Goal: Information Seeking & Learning: Learn about a topic

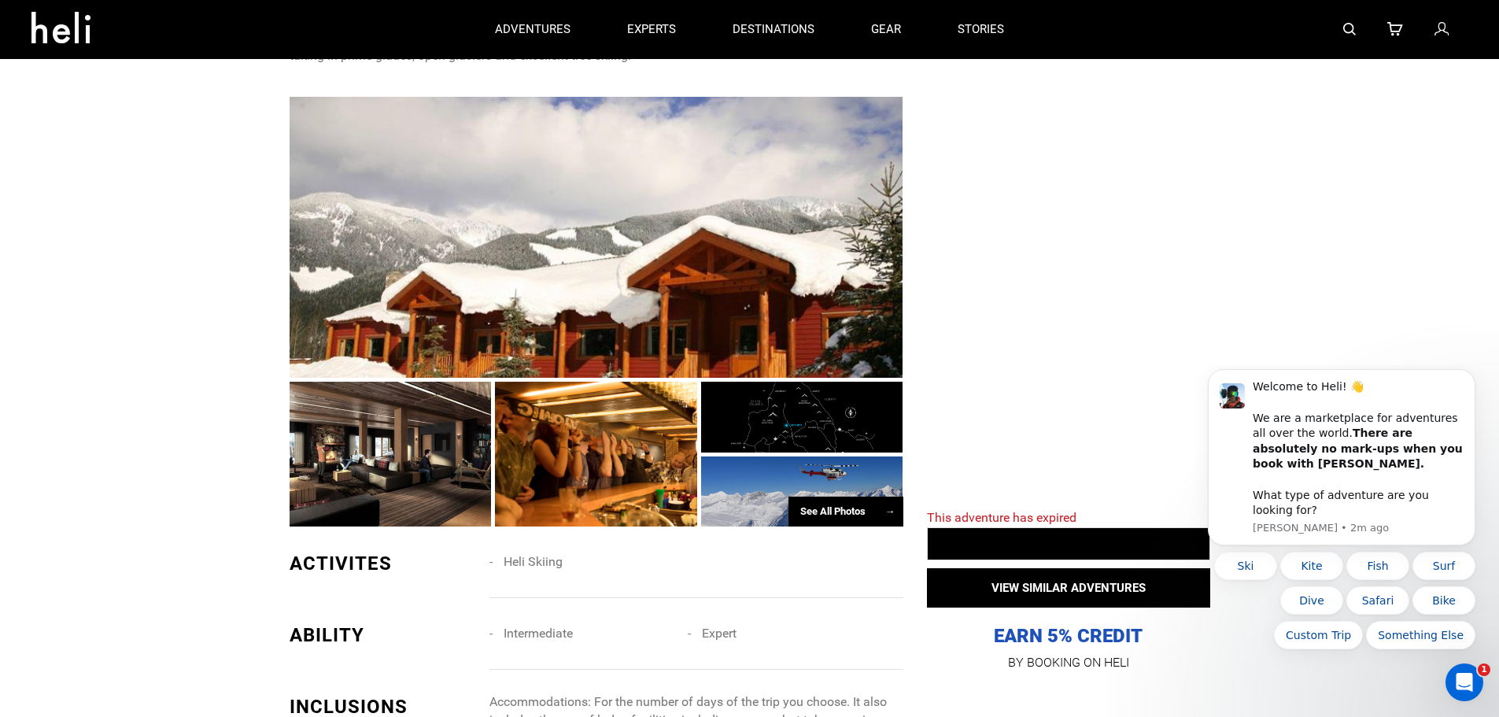
scroll to position [865, 0]
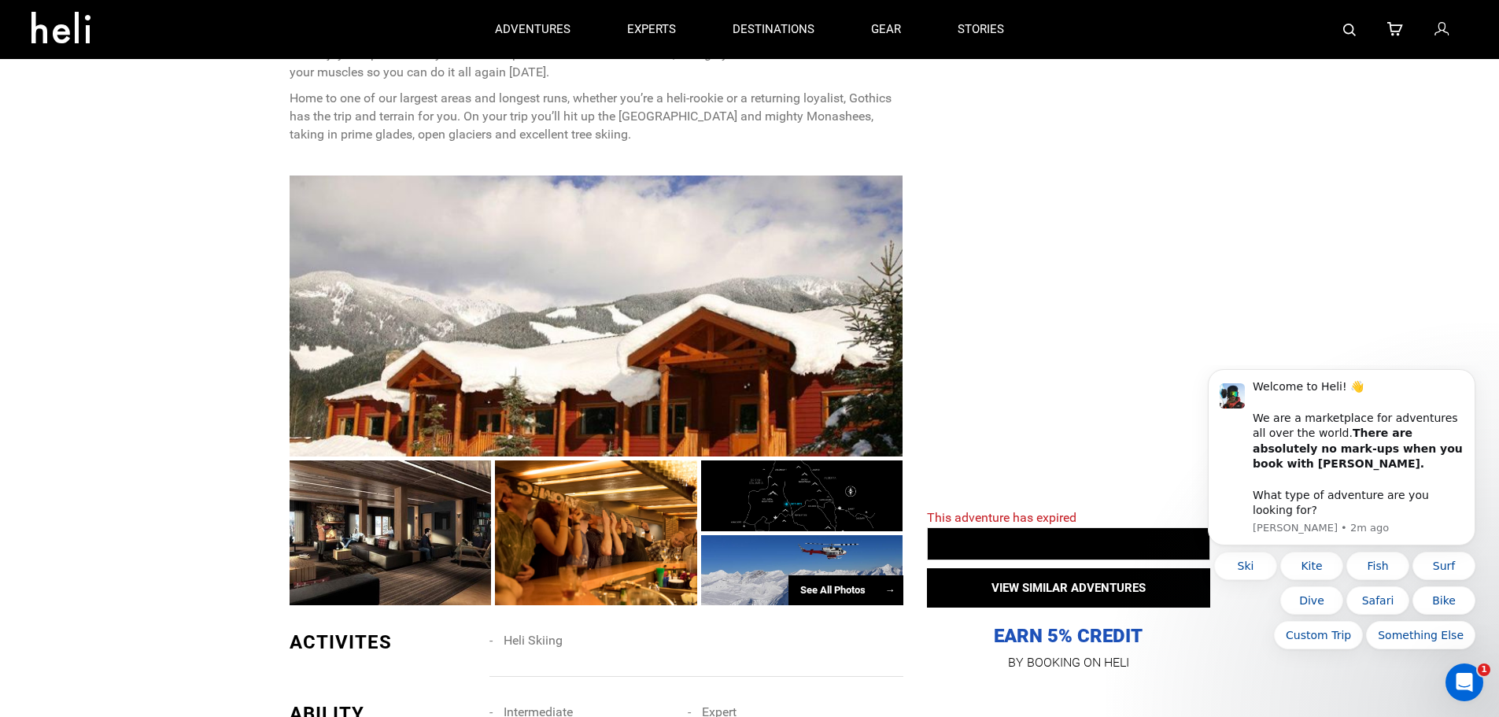
click at [408, 537] on div at bounding box center [391, 532] width 202 height 145
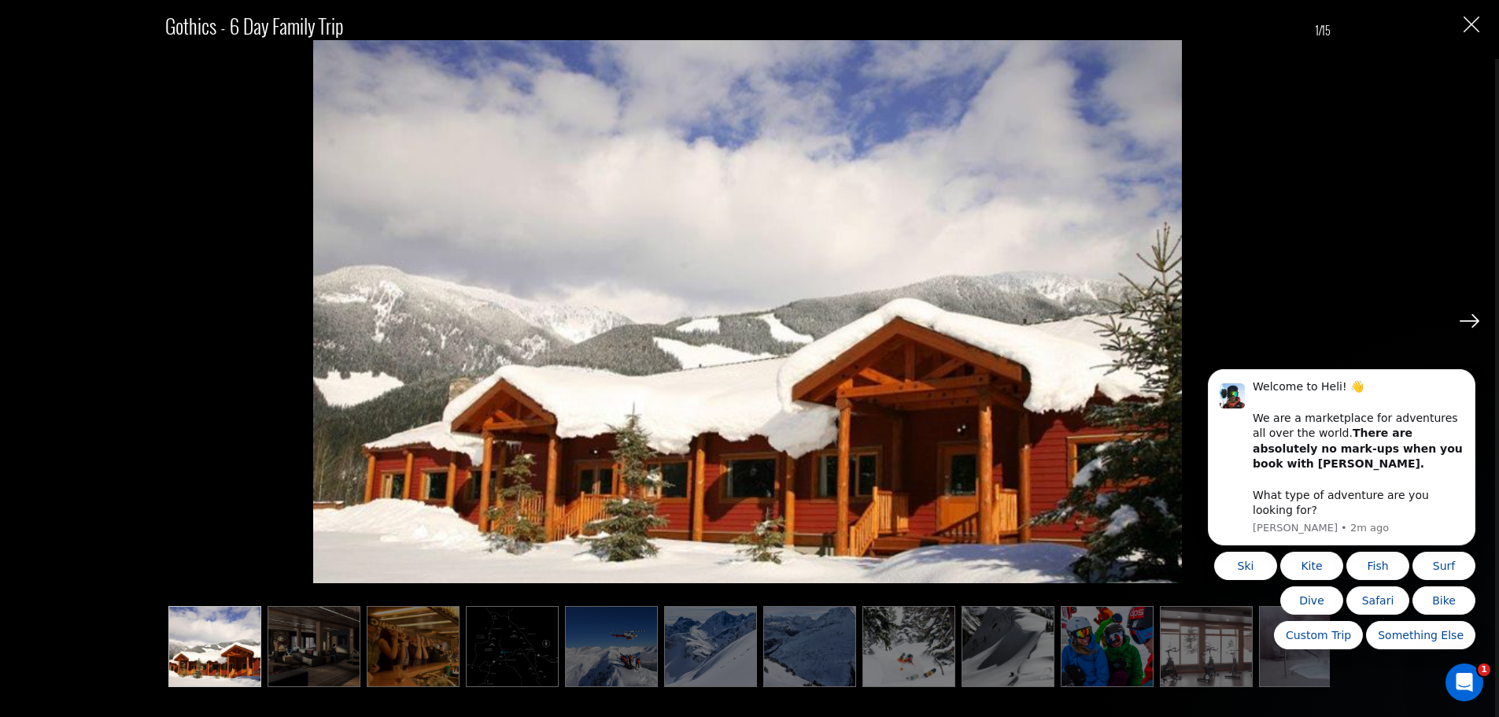
click at [1467, 319] on img at bounding box center [1469, 321] width 20 height 14
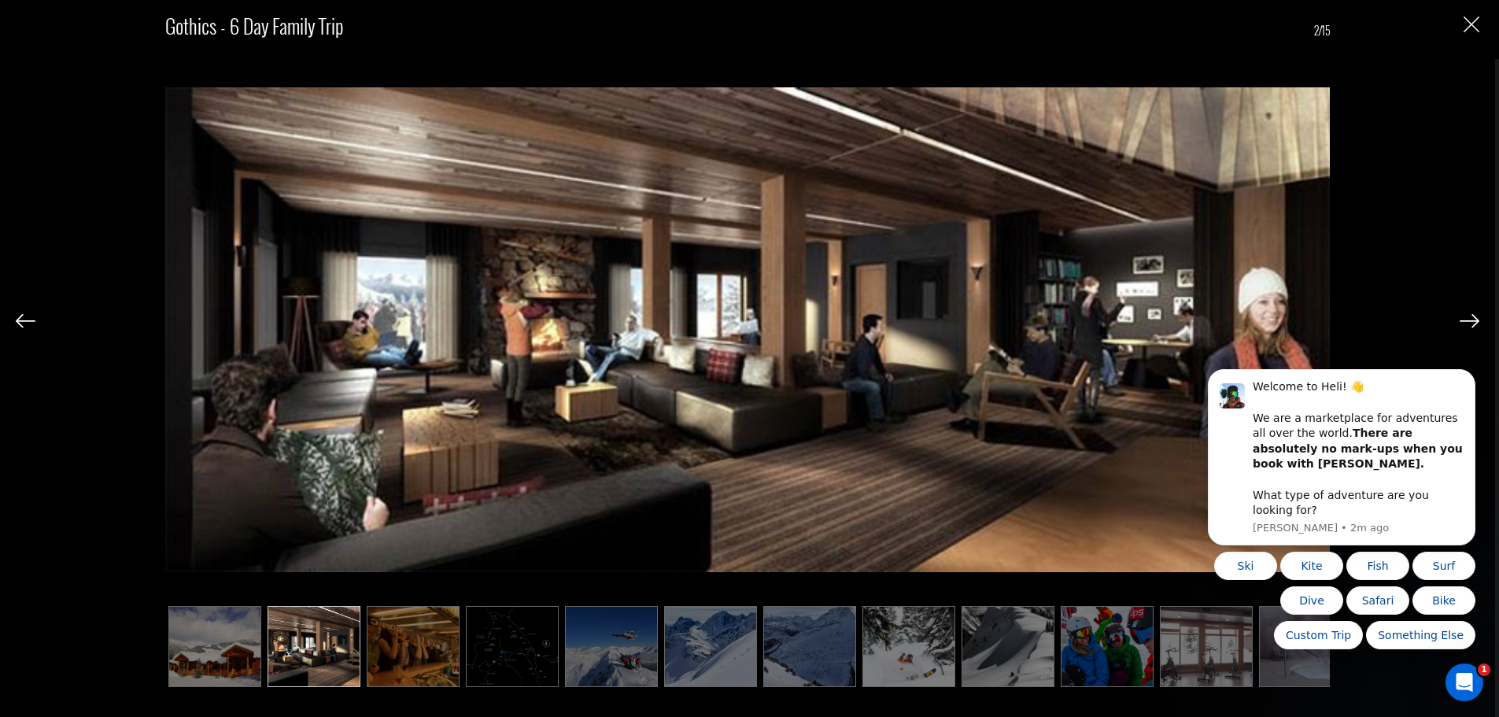
click at [1467, 319] on img at bounding box center [1469, 321] width 20 height 14
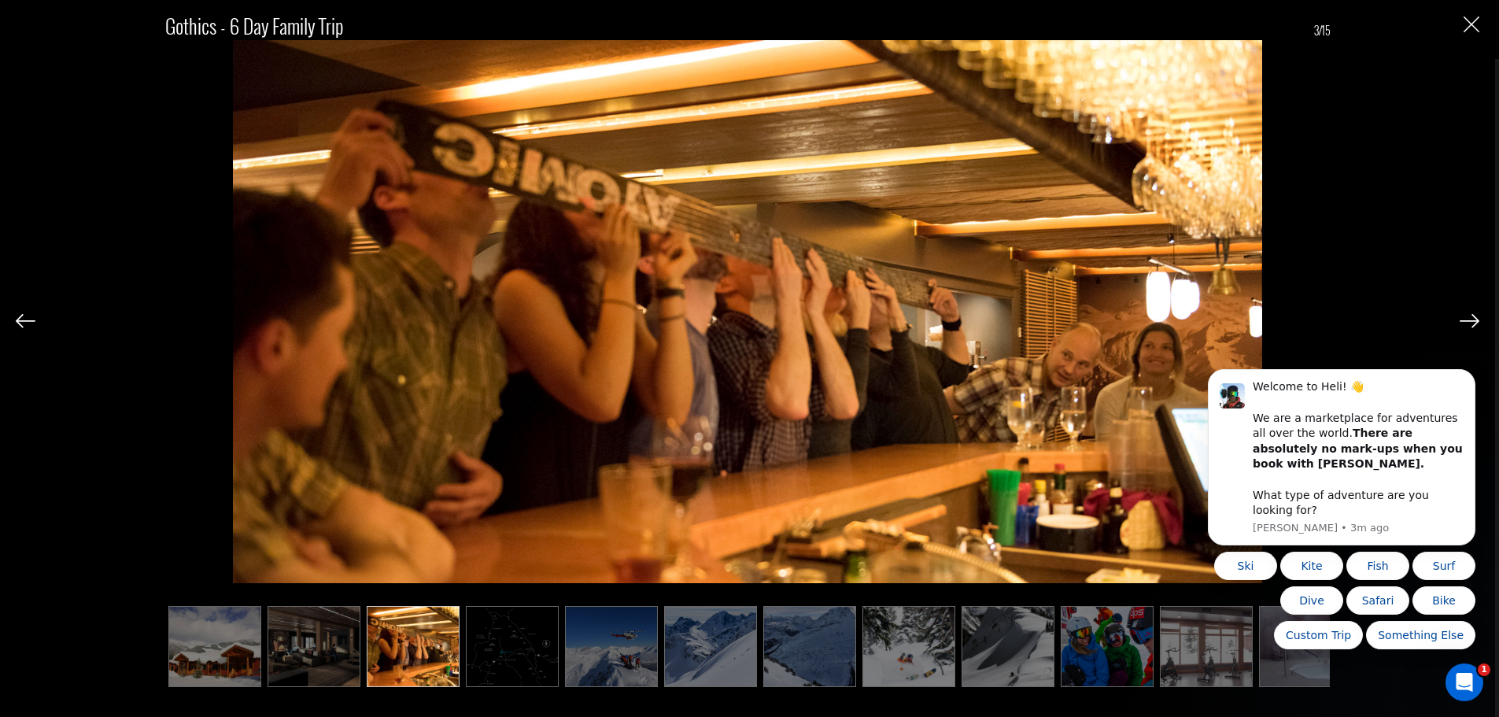
click at [1467, 319] on img at bounding box center [1469, 321] width 20 height 14
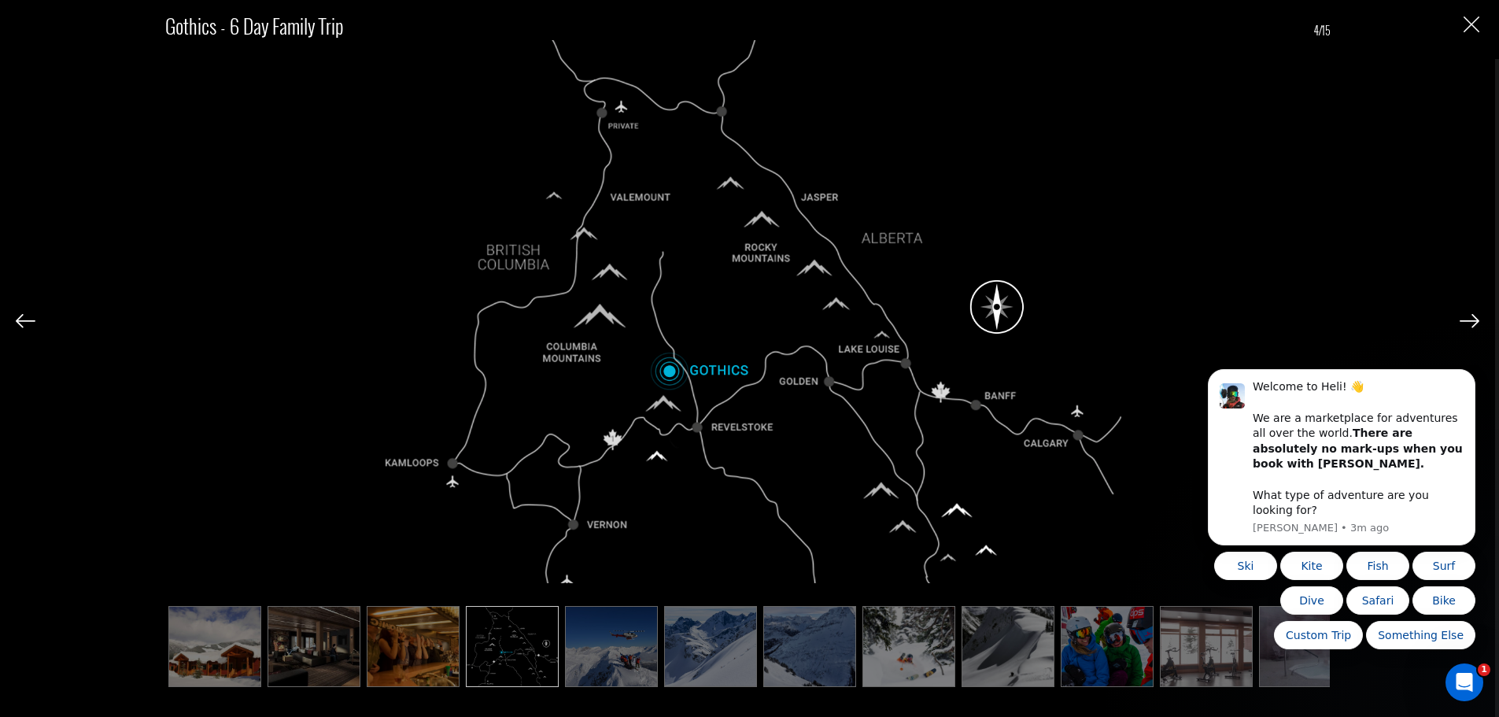
click at [1467, 319] on img at bounding box center [1469, 321] width 20 height 14
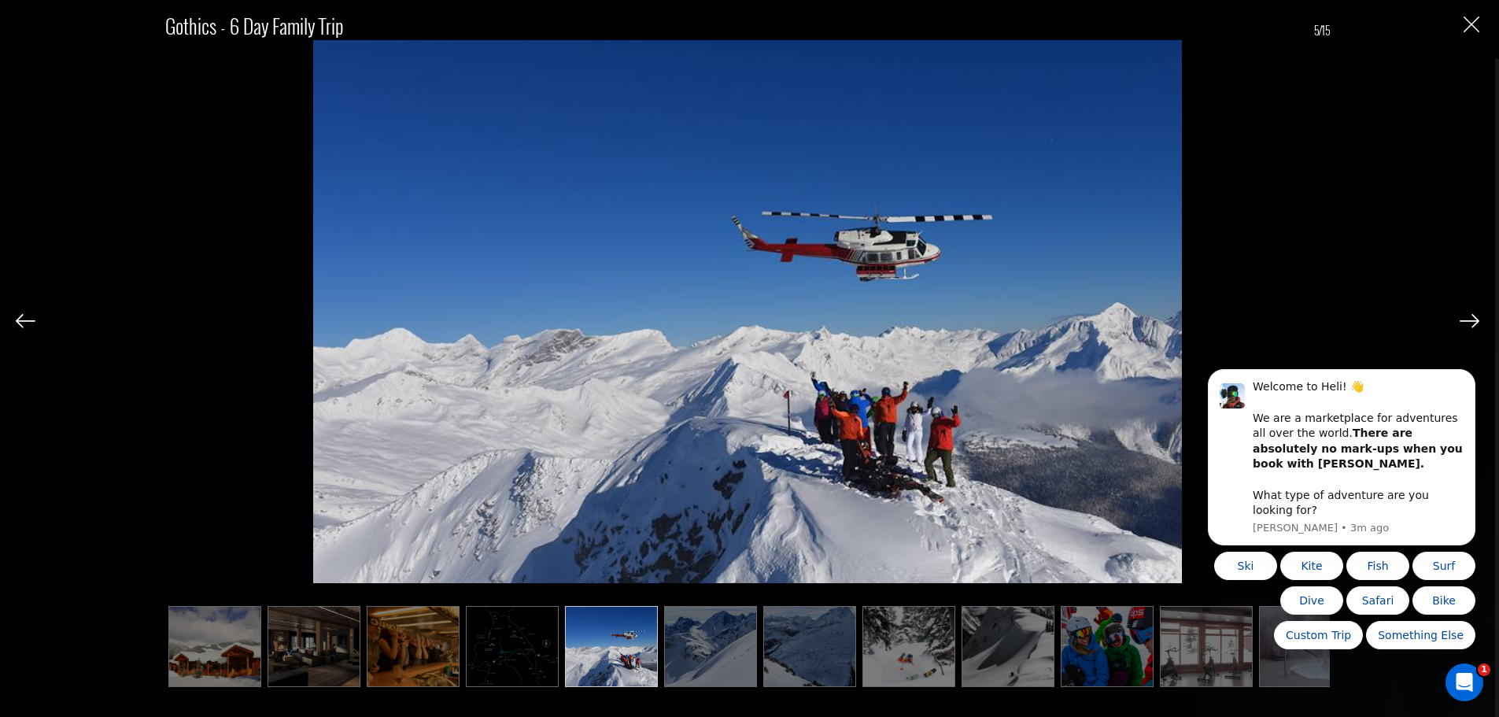
click at [1467, 319] on img at bounding box center [1469, 321] width 20 height 14
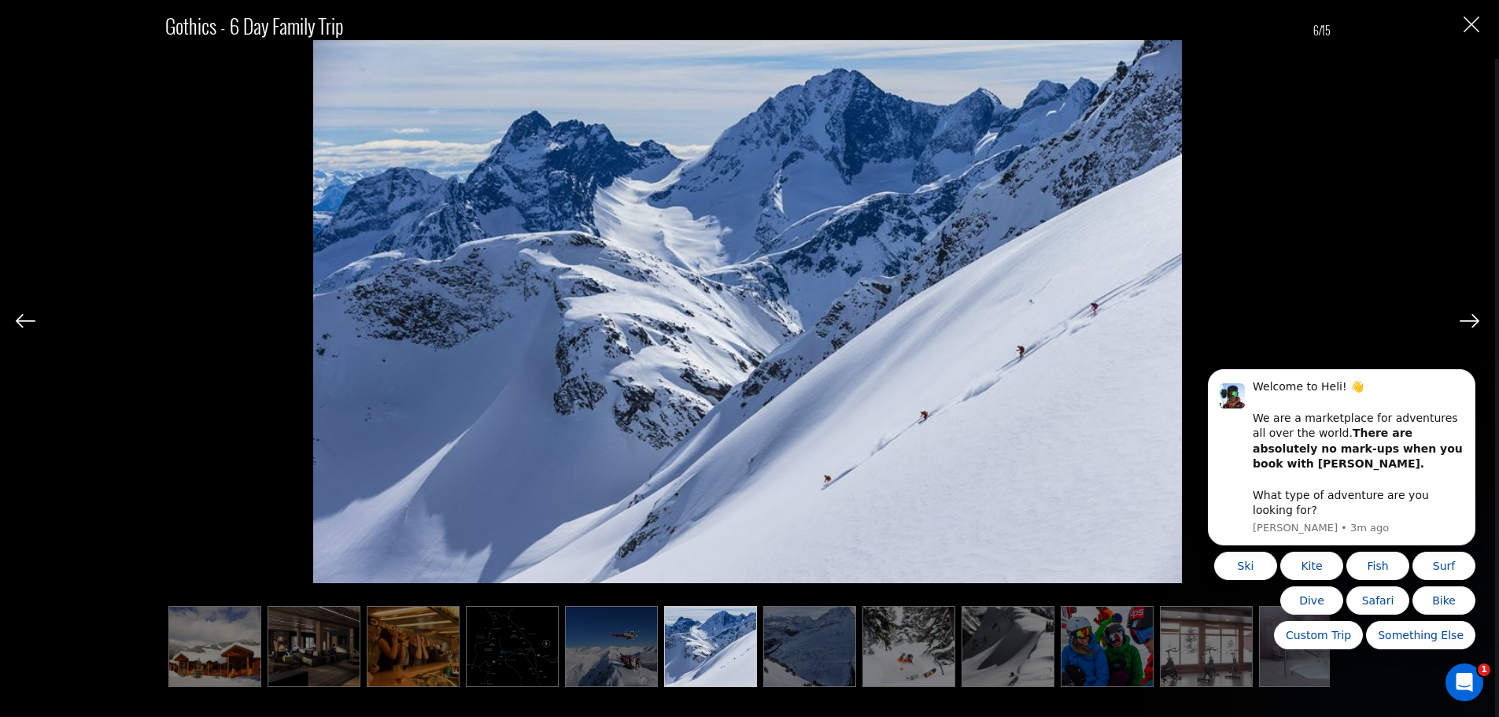
click at [1467, 319] on img at bounding box center [1469, 321] width 20 height 14
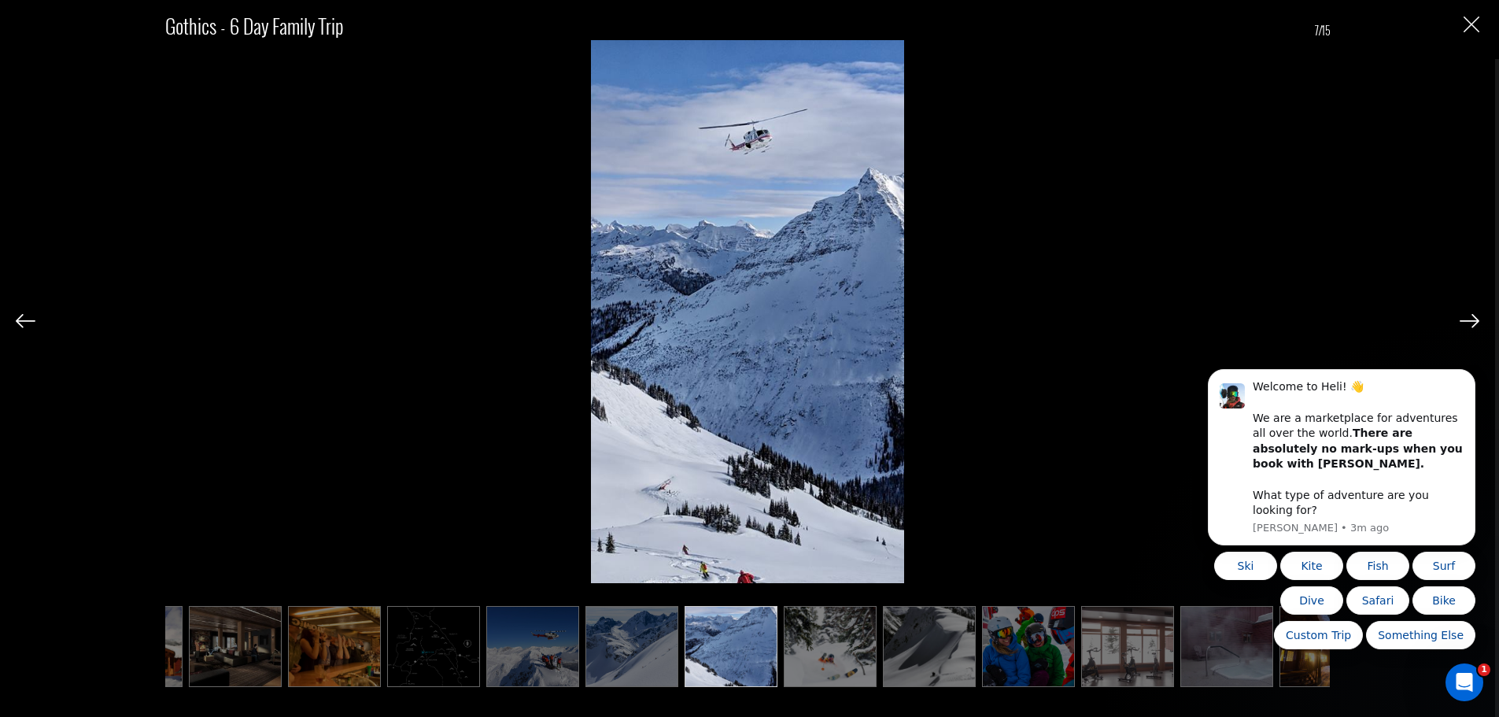
scroll to position [0, 79]
click at [1473, 319] on img at bounding box center [1469, 321] width 20 height 14
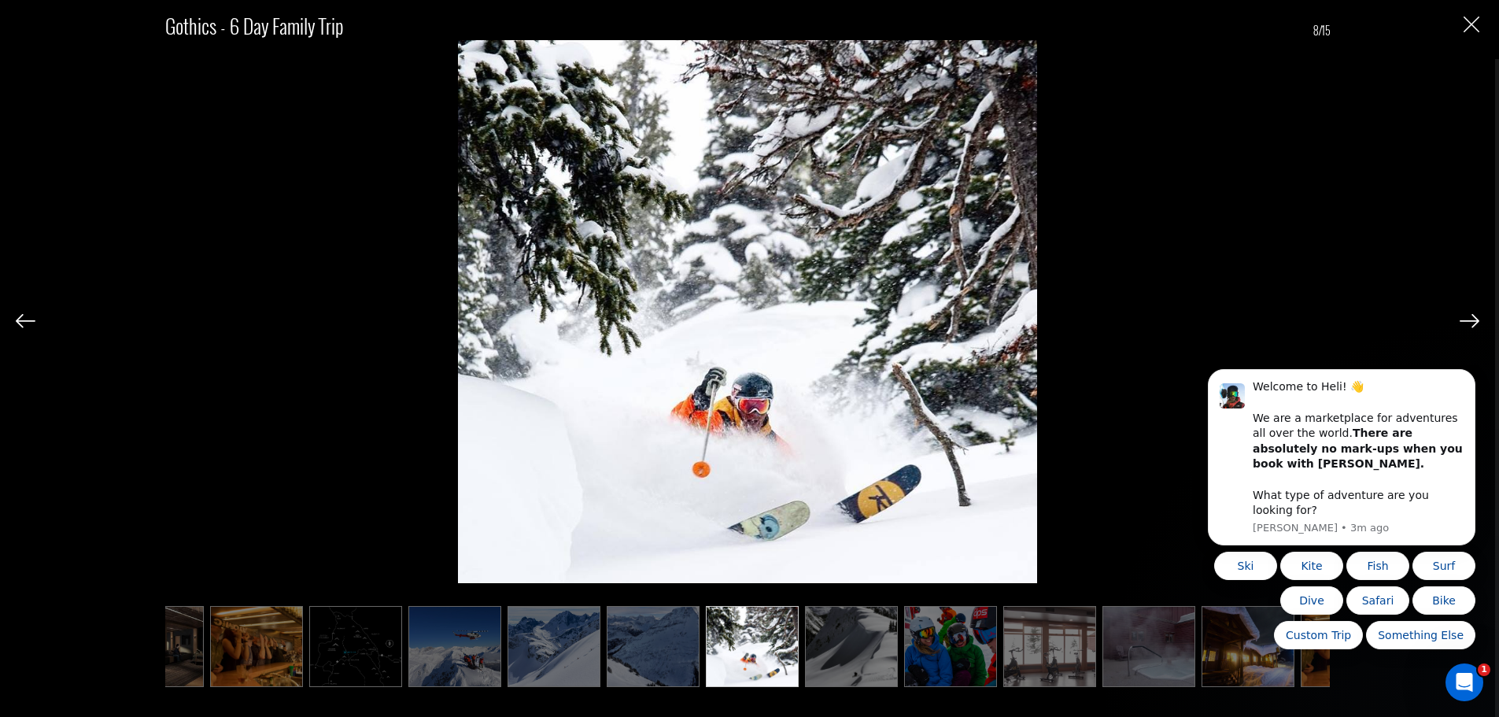
scroll to position [0, 157]
click at [1473, 319] on img at bounding box center [1469, 321] width 20 height 14
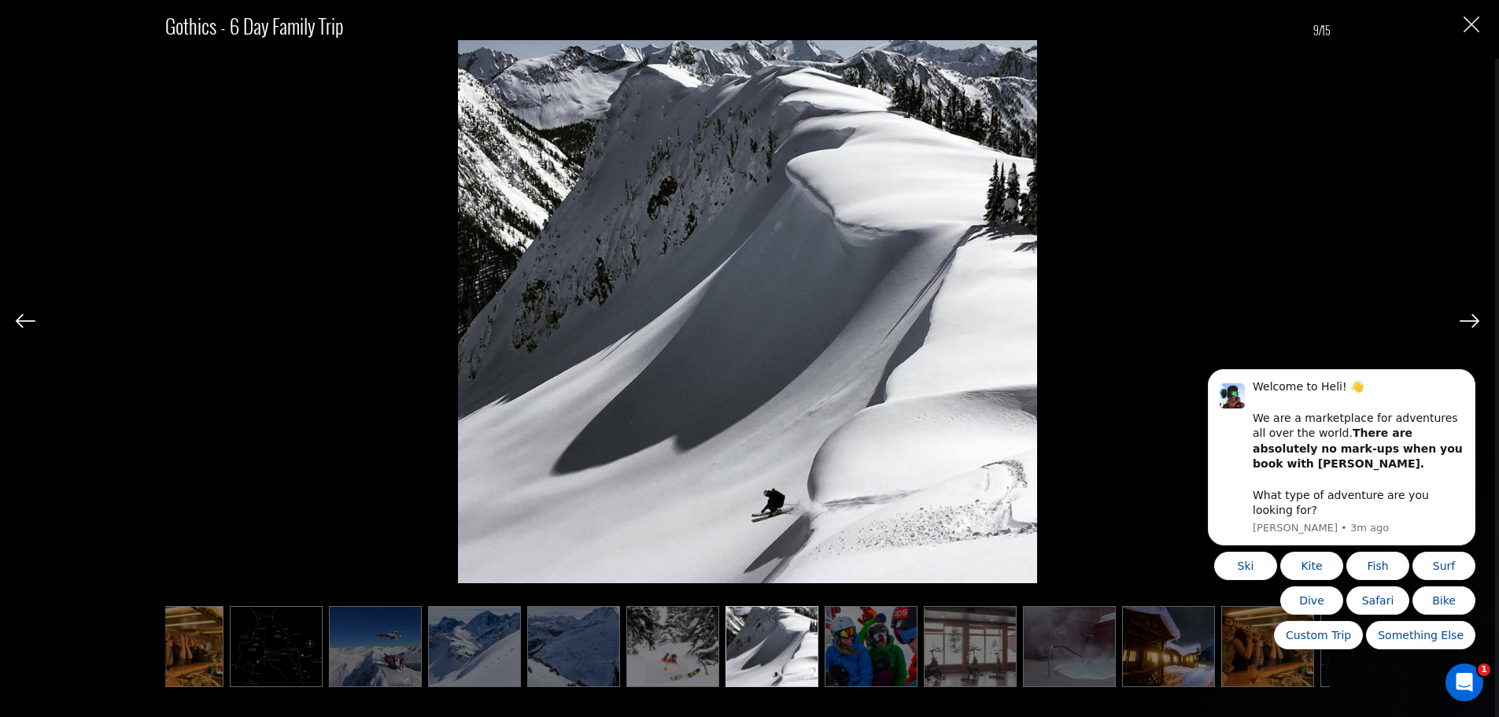
scroll to position [0, 236]
click at [1473, 319] on img at bounding box center [1469, 321] width 20 height 14
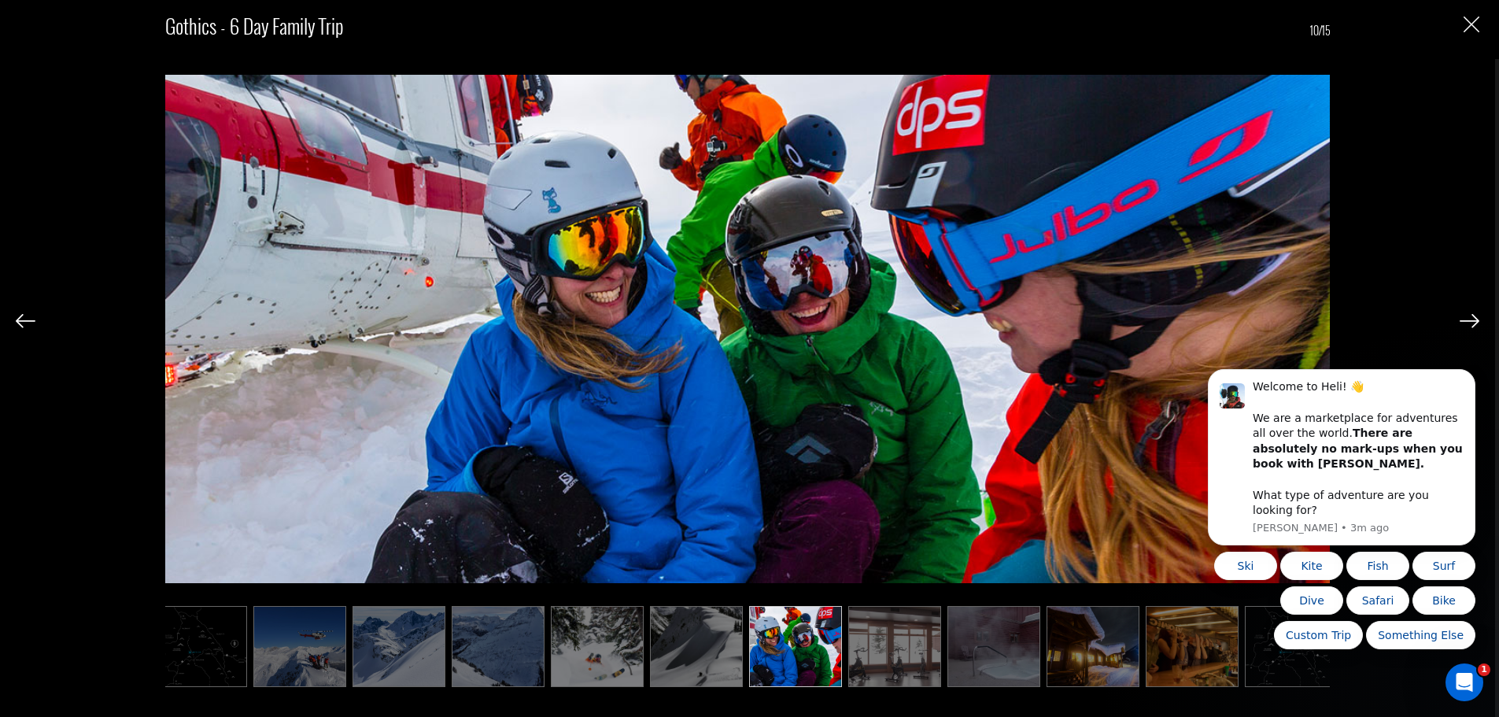
scroll to position [0, 315]
click at [1473, 319] on img at bounding box center [1469, 321] width 20 height 14
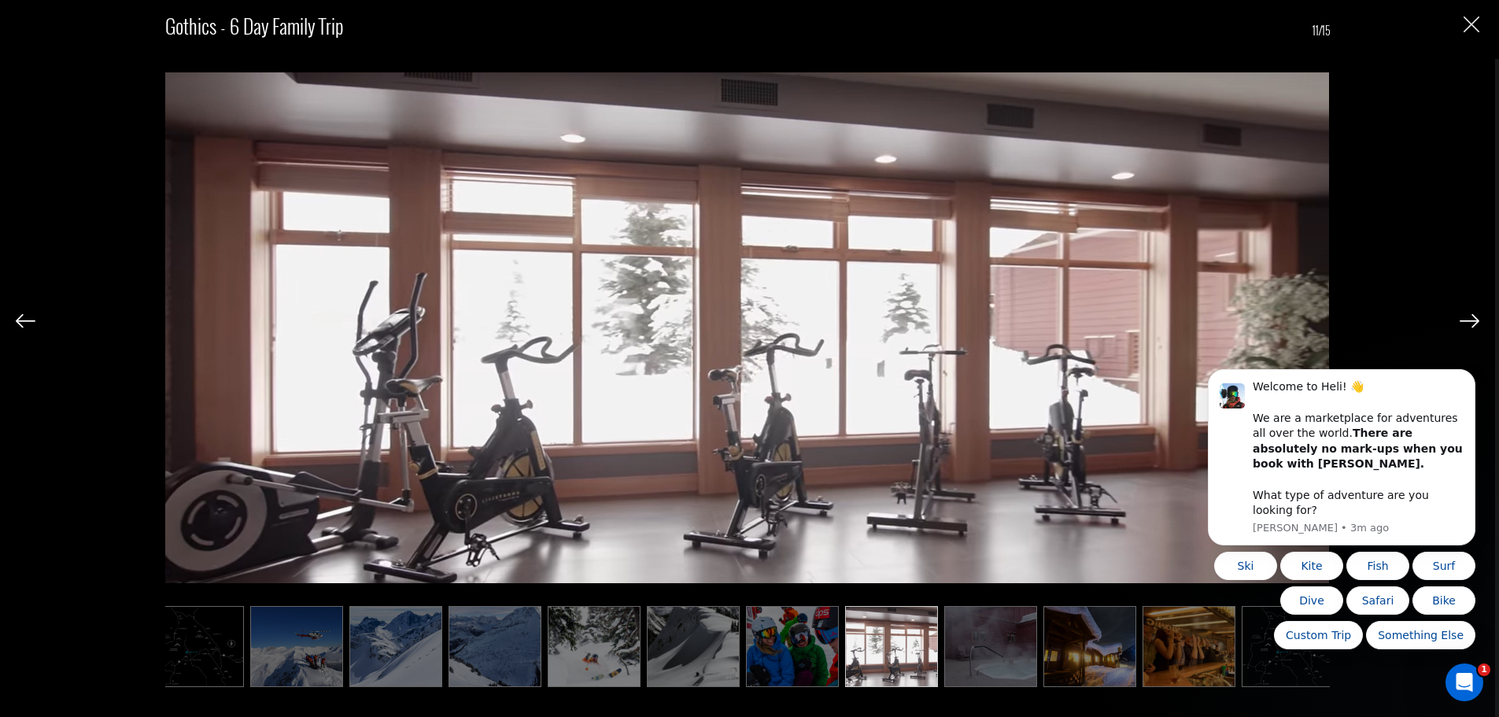
scroll to position [0, 323]
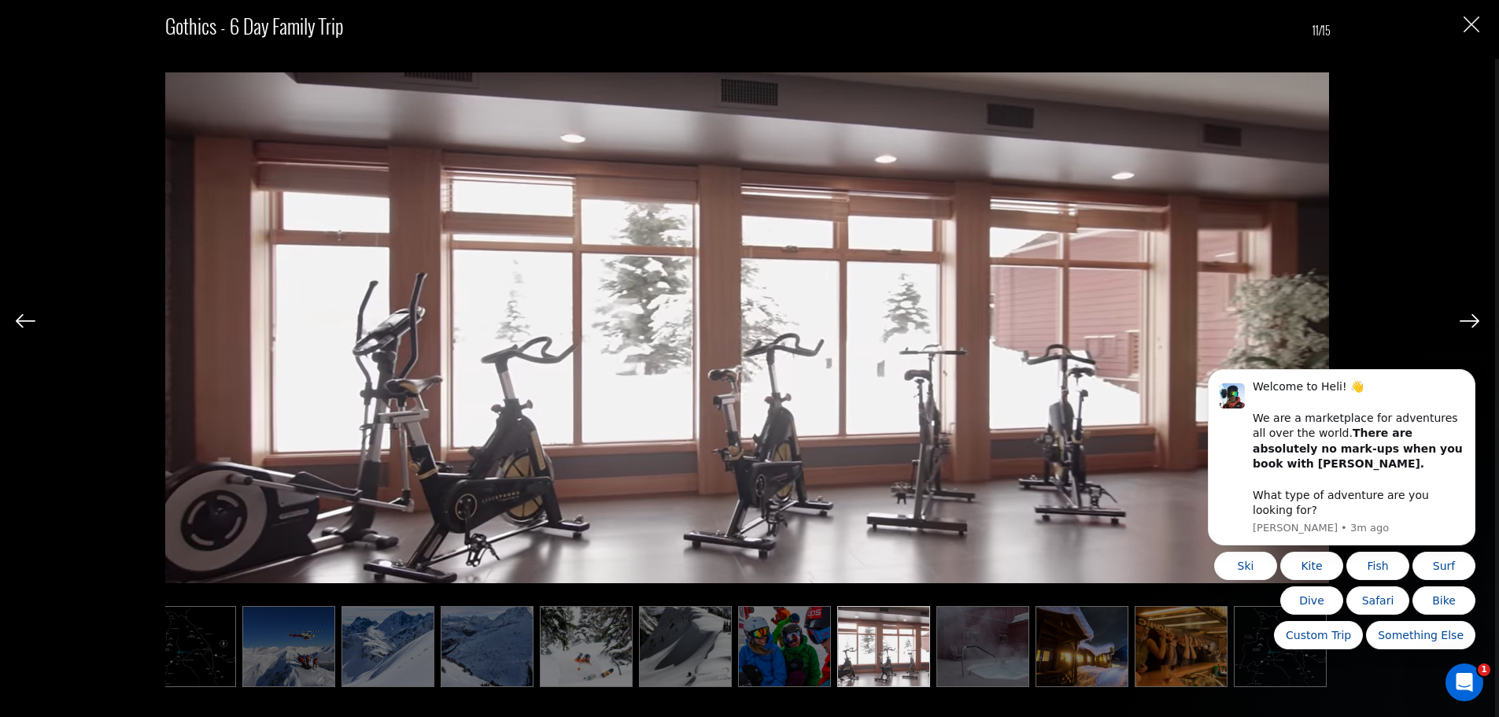
click at [1473, 319] on img at bounding box center [1469, 321] width 20 height 14
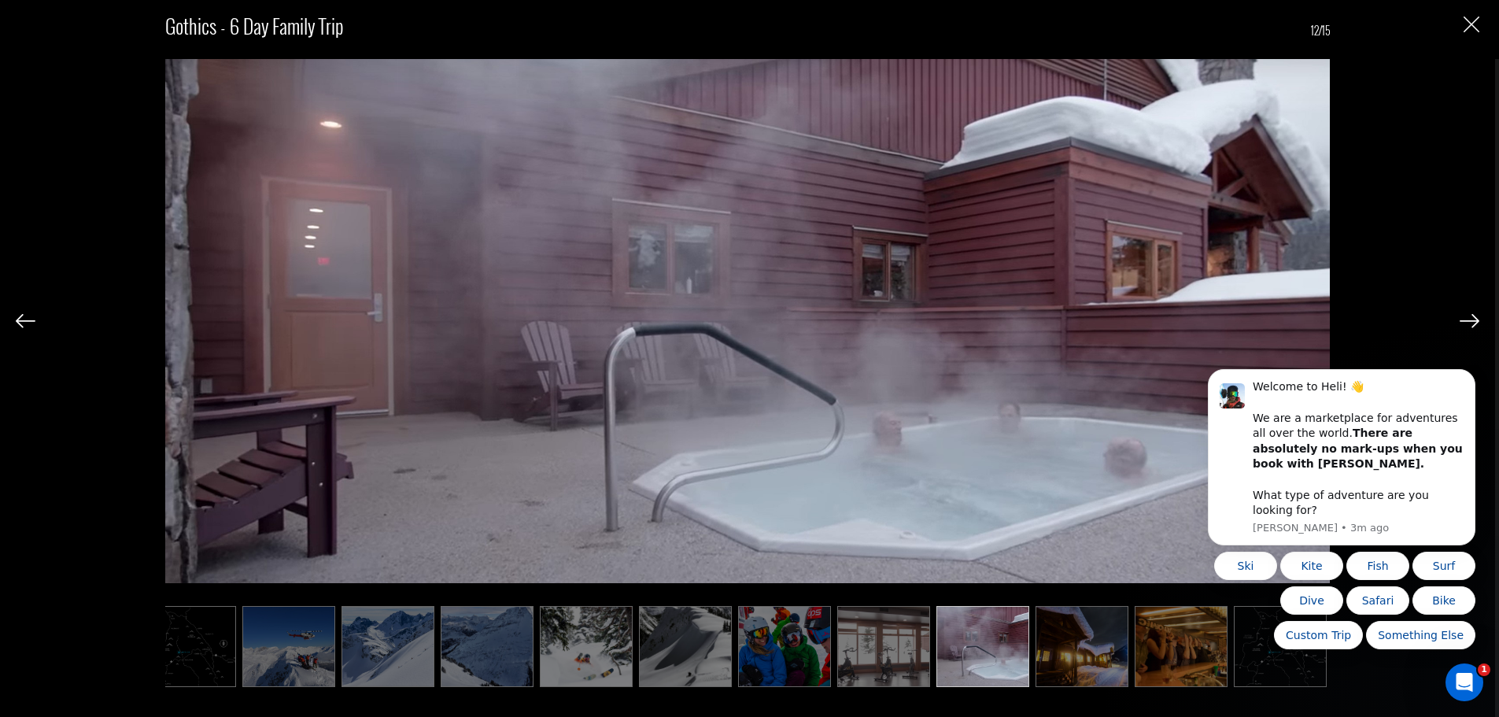
click at [1473, 319] on img at bounding box center [1469, 321] width 20 height 14
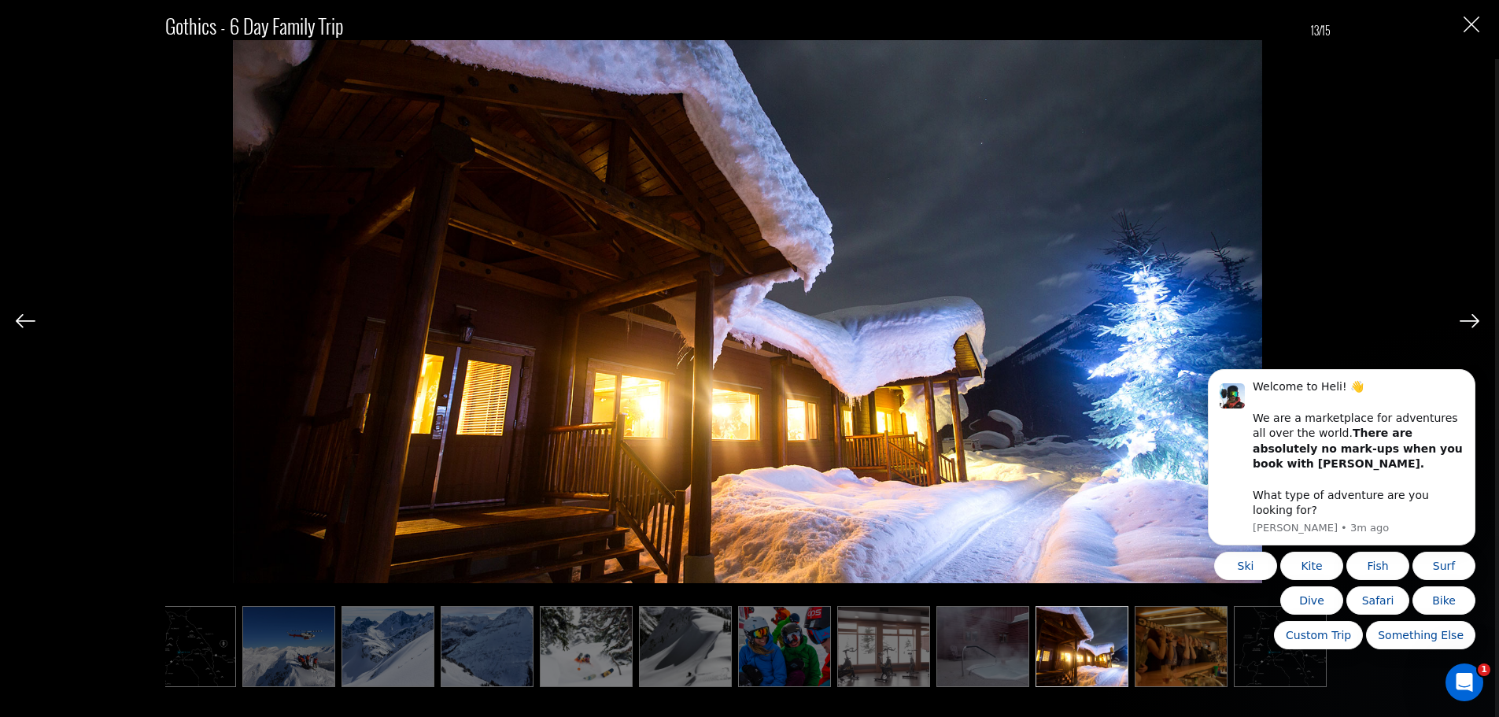
click at [1473, 319] on img at bounding box center [1469, 321] width 20 height 14
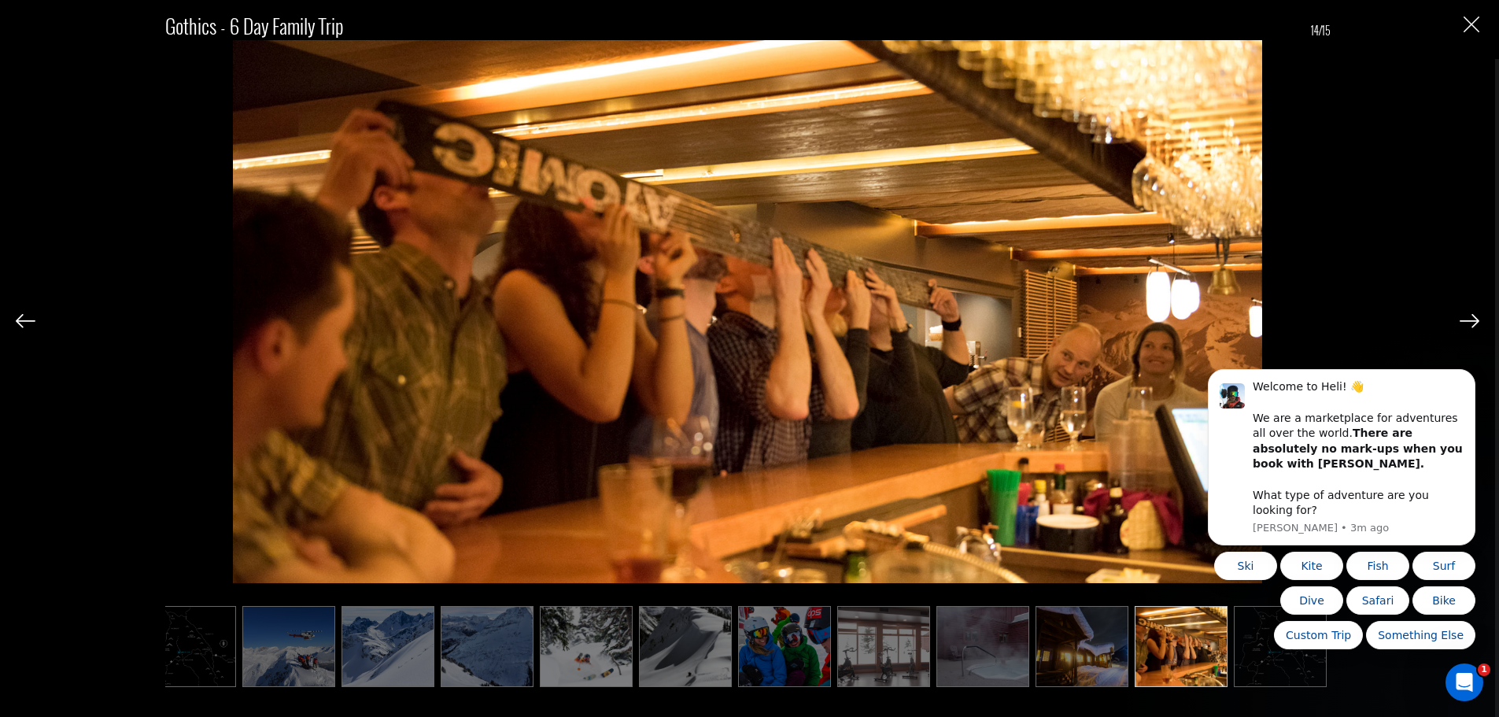
click at [1473, 319] on img at bounding box center [1469, 321] width 20 height 14
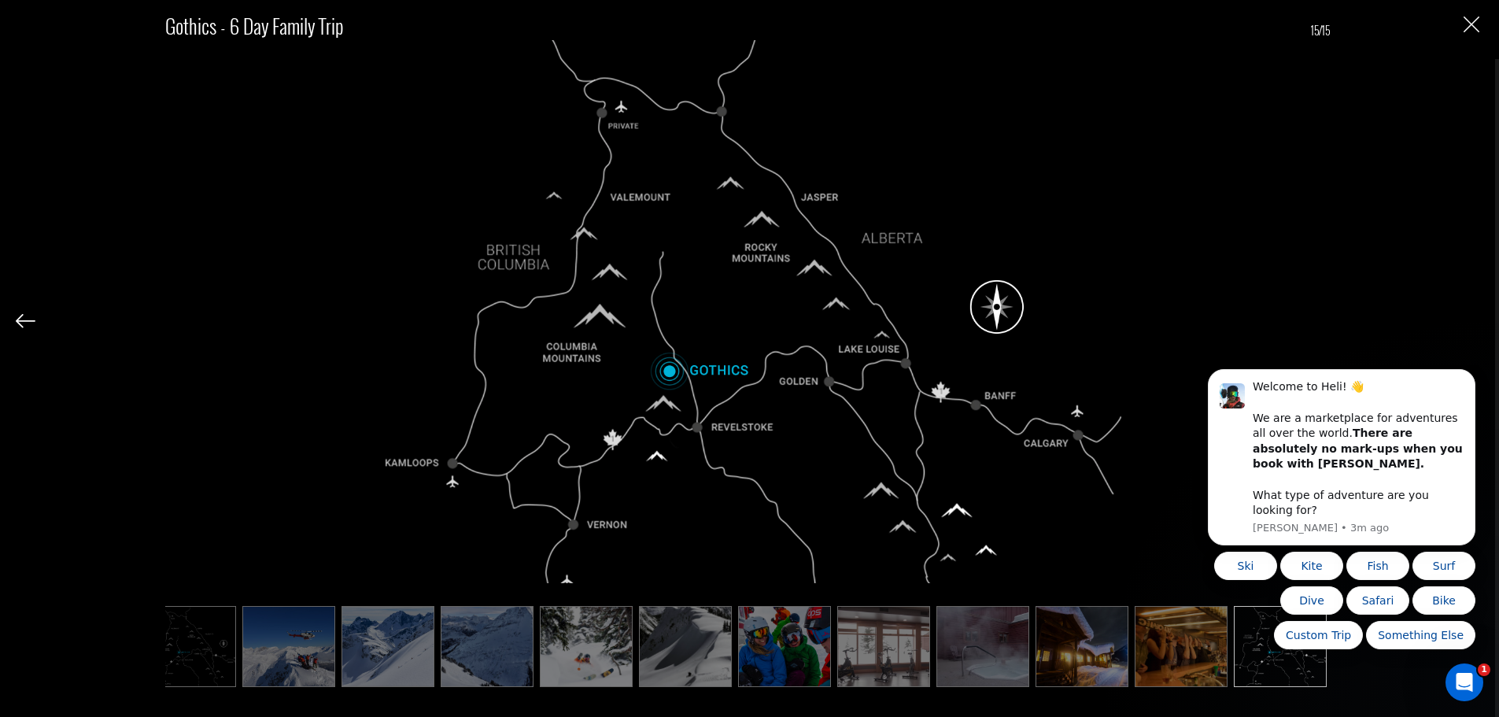
click at [1475, 23] on img "Close" at bounding box center [1471, 25] width 16 height 16
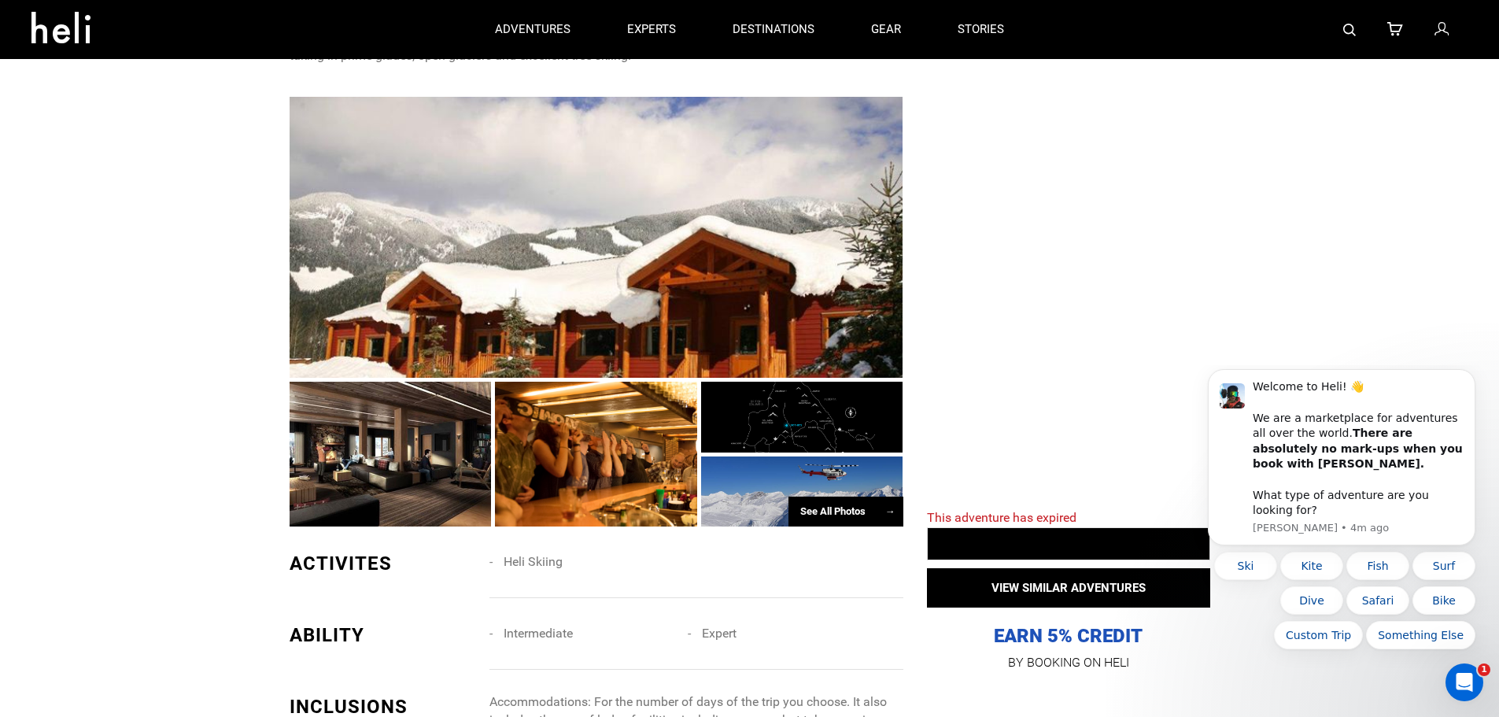
scroll to position [472, 0]
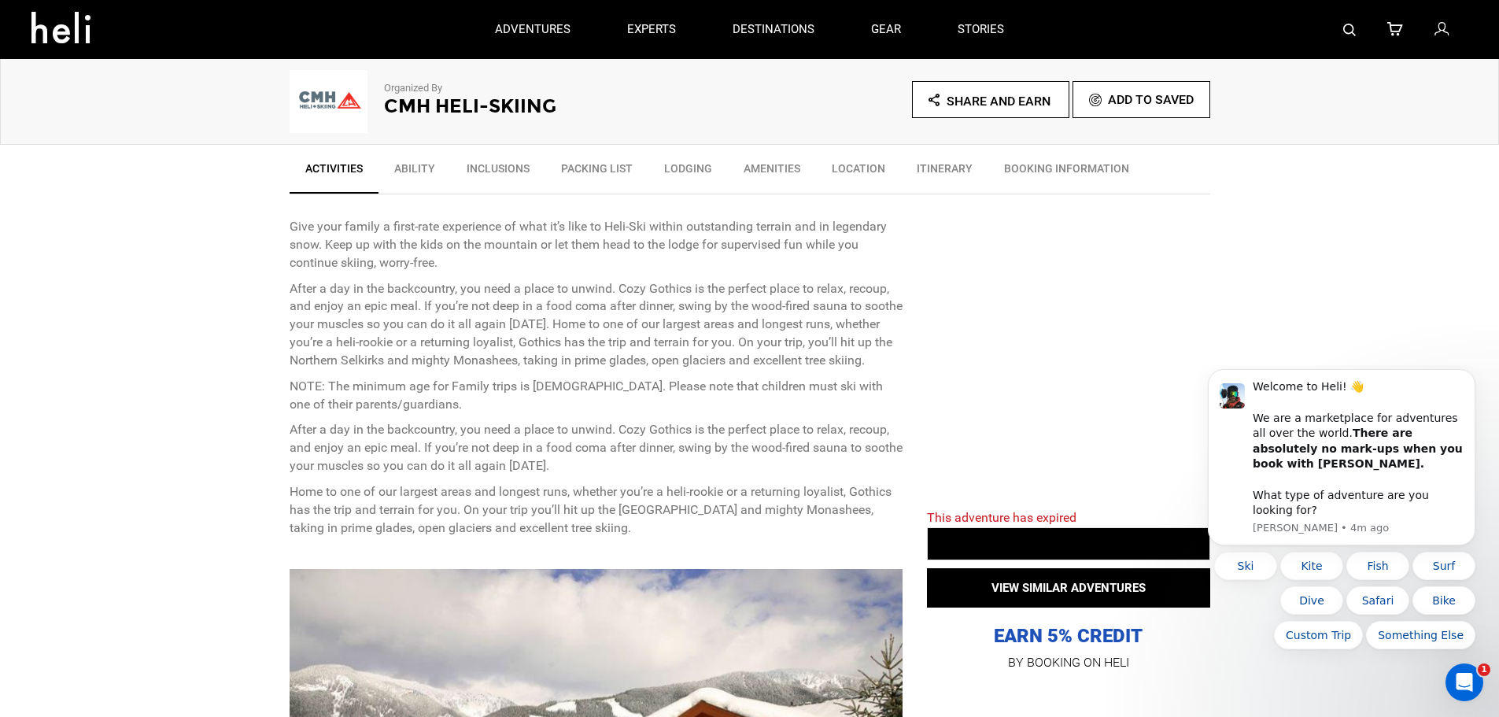
click at [921, 165] on link "Itinerary" at bounding box center [944, 172] width 87 height 39
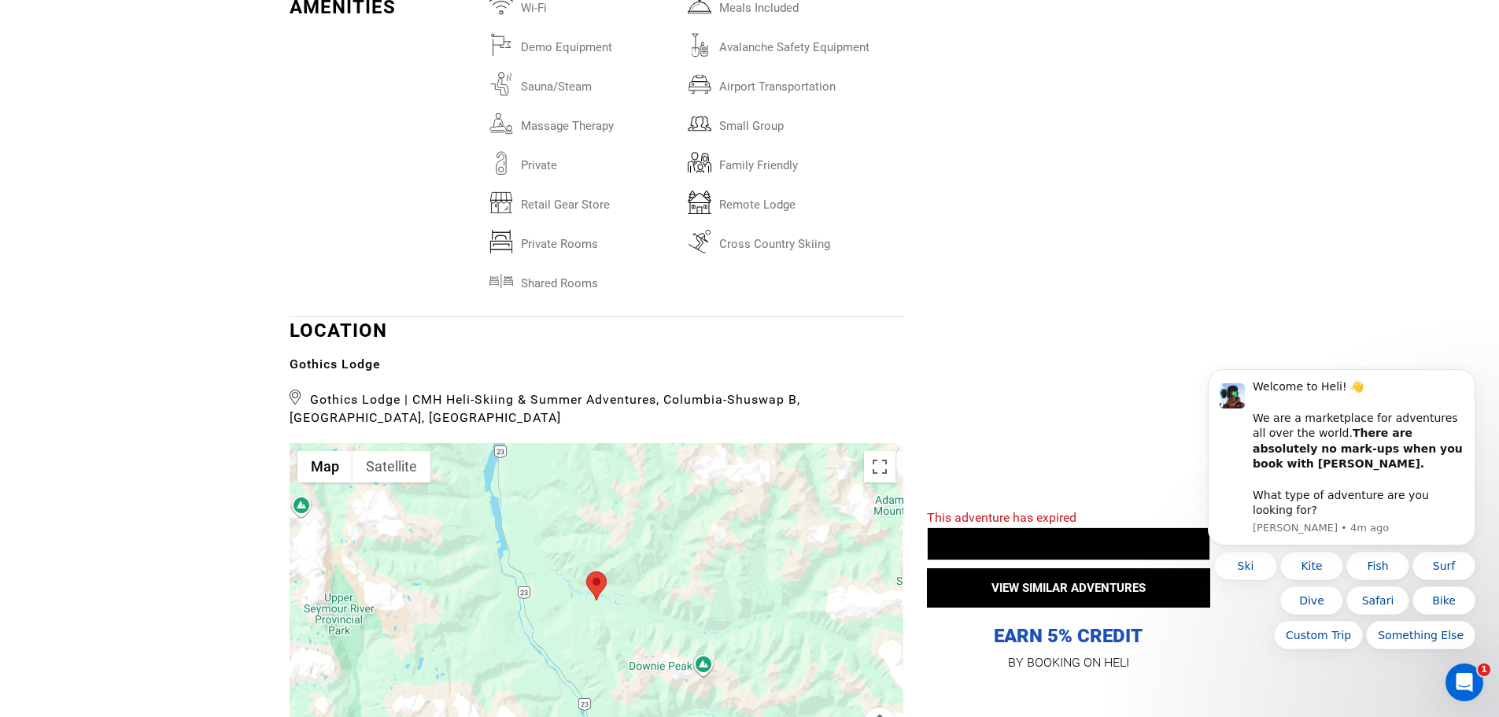
scroll to position [4263, 0]
